Goal: Learn about a topic: Learn about a topic

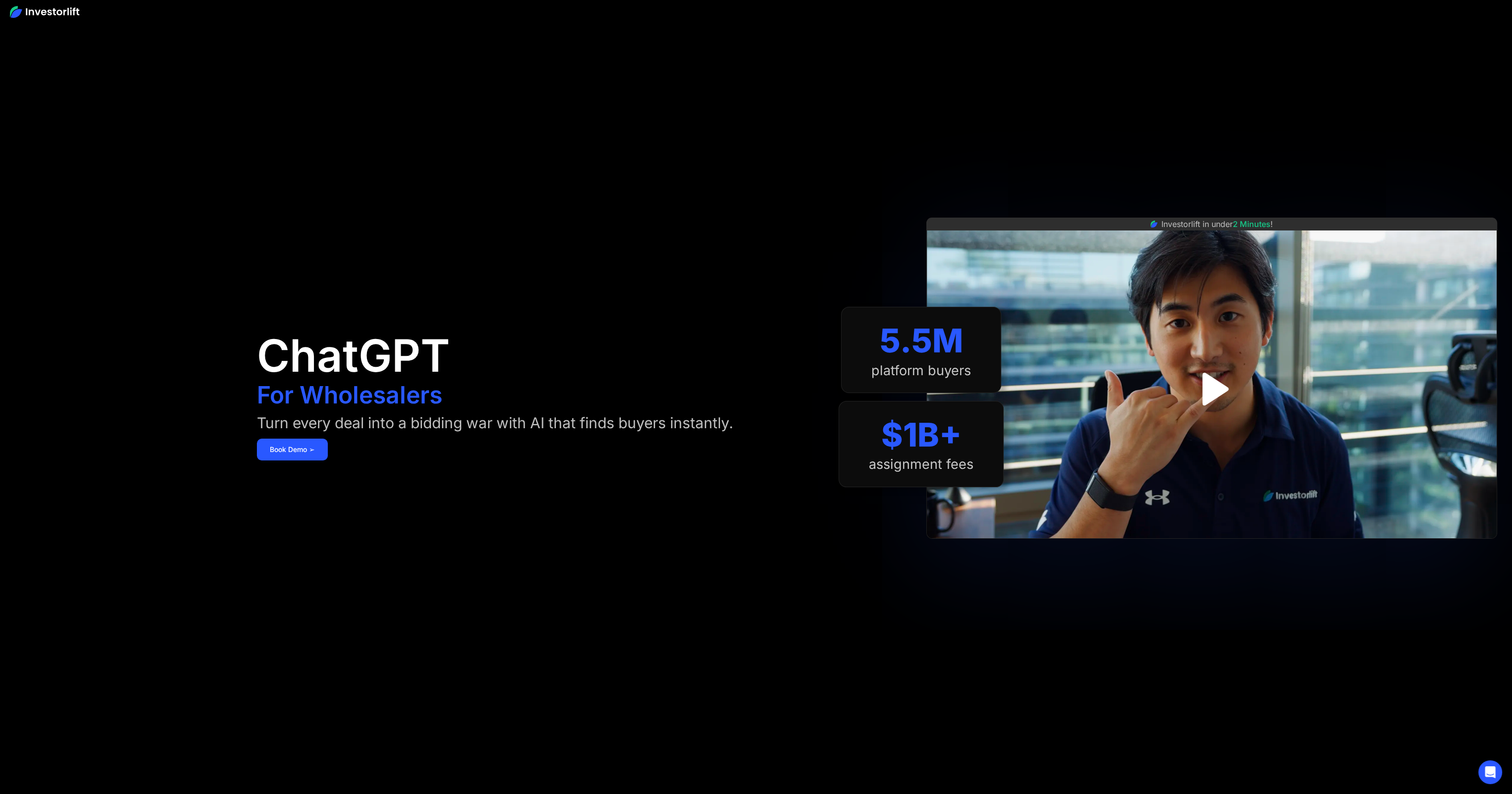
click at [1211, 382] on img "open lightbox" at bounding box center [1211, 389] width 59 height 59
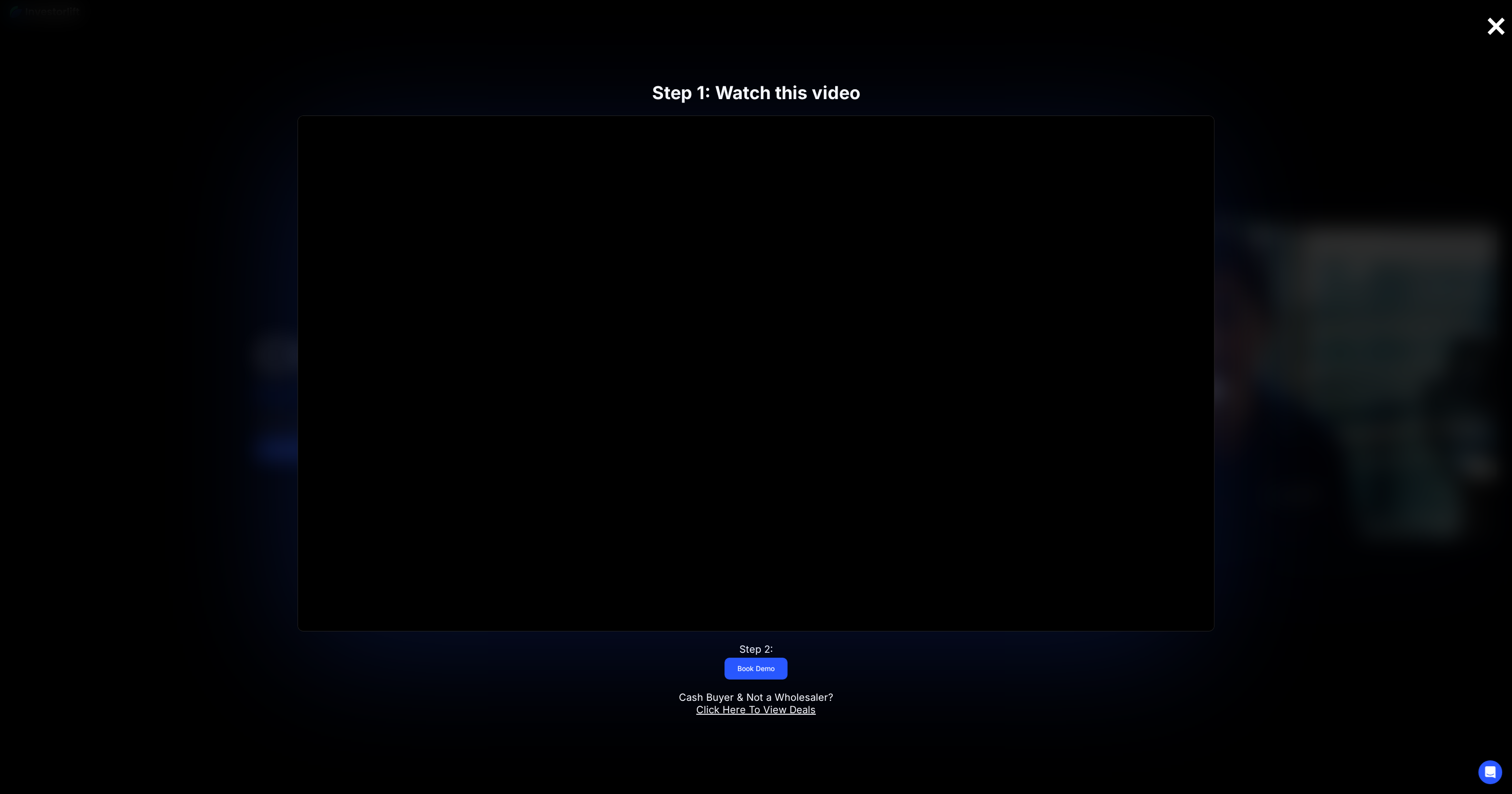
click at [1491, 25] on div at bounding box center [1496, 26] width 32 height 21
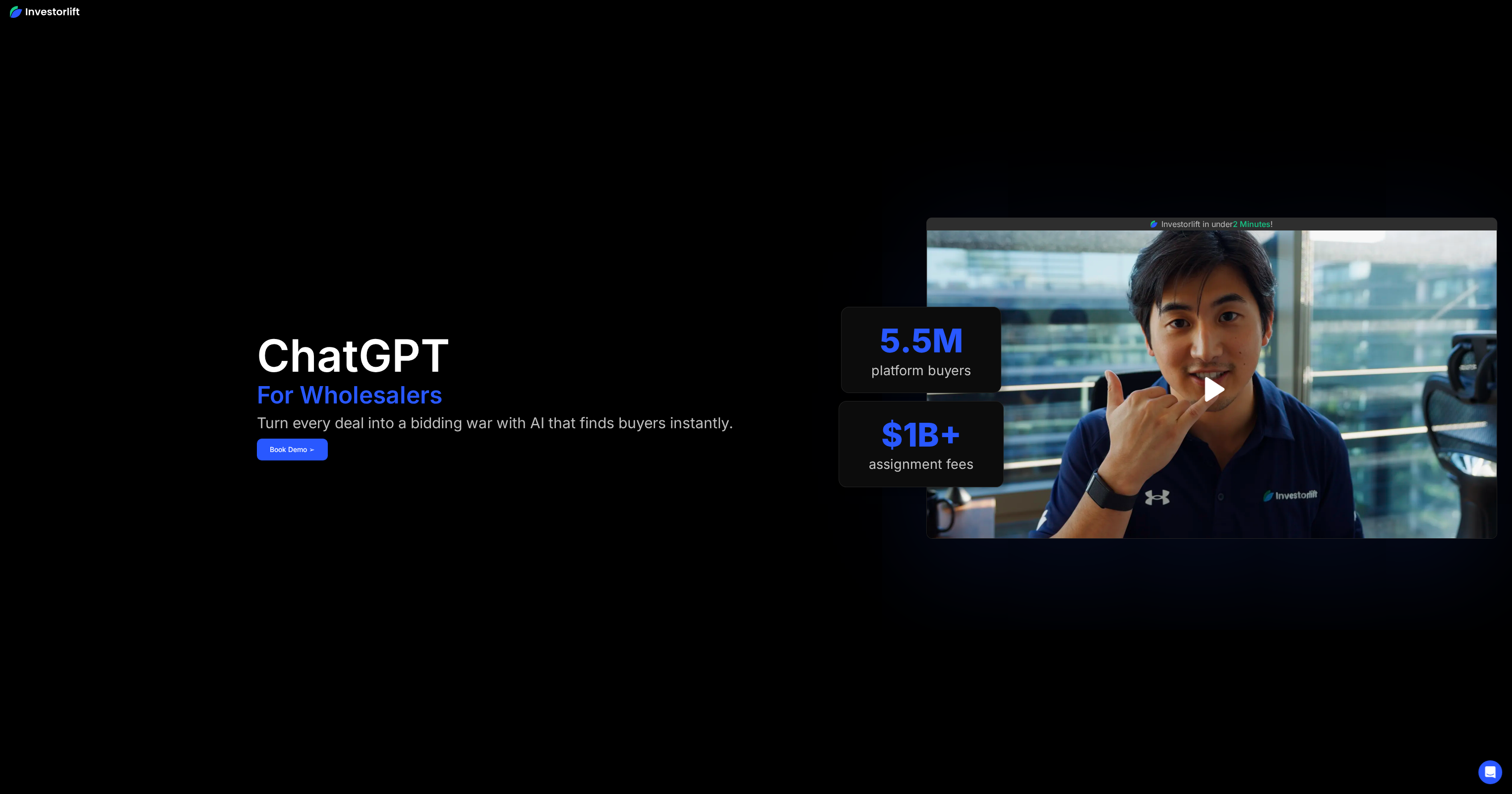
click at [61, 13] on img at bounding box center [45, 12] width 70 height 12
click at [1337, 649] on div "Investorlift in under 2 Minutes !" at bounding box center [1211, 397] width 571 height 794
